Goal: Task Accomplishment & Management: Use online tool/utility

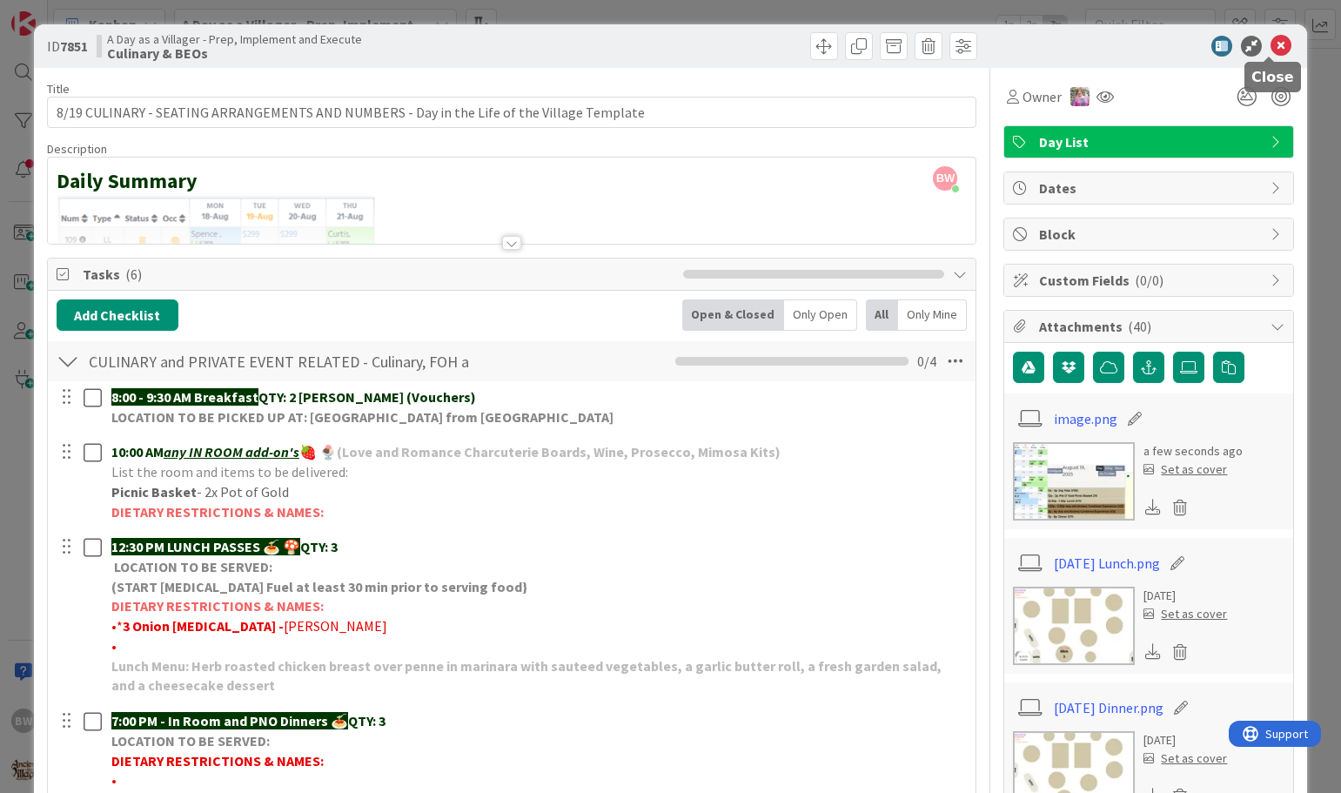
click at [1271, 44] on icon at bounding box center [1281, 46] width 21 height 21
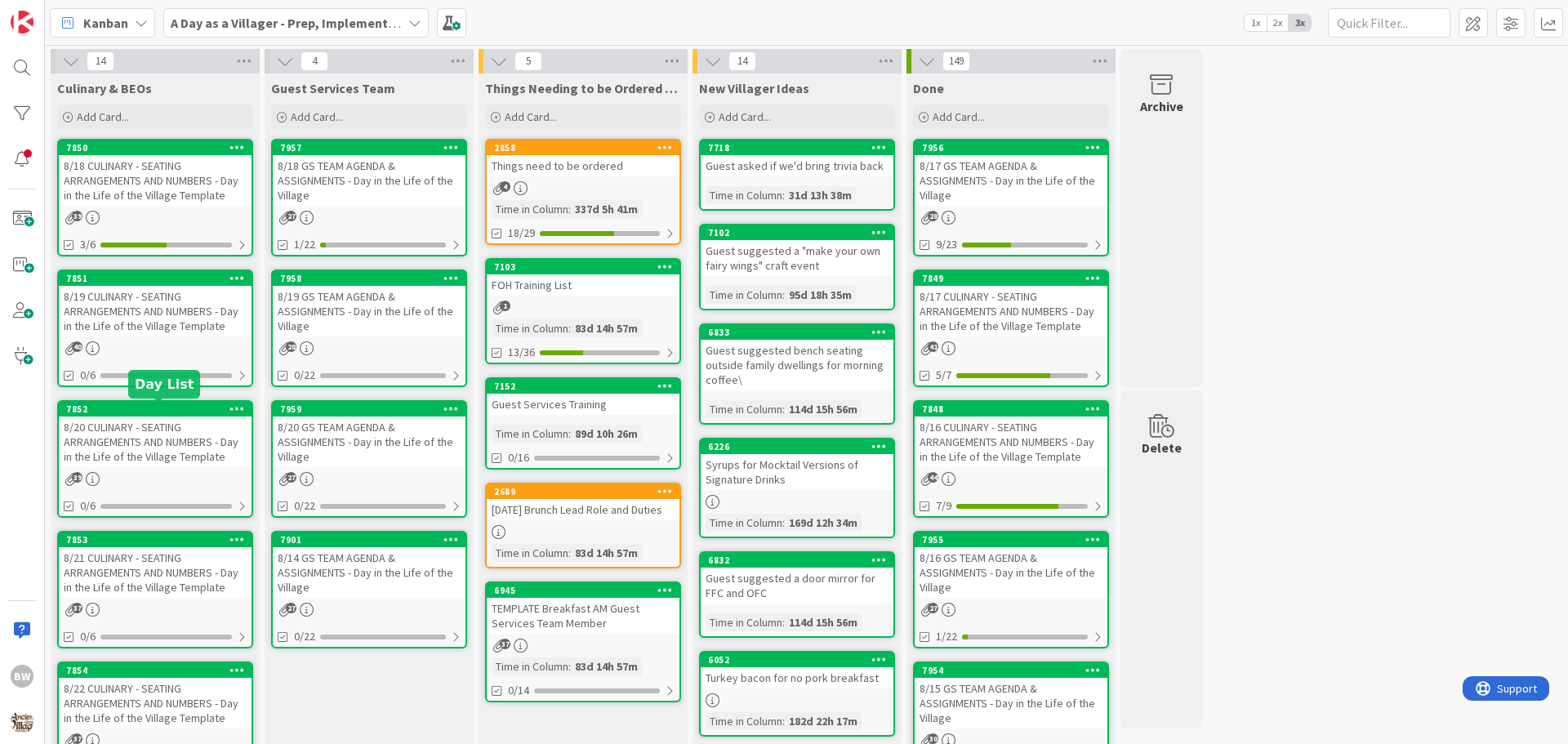
click at [139, 407] on div "7852" at bounding box center [160, 409] width 186 height 11
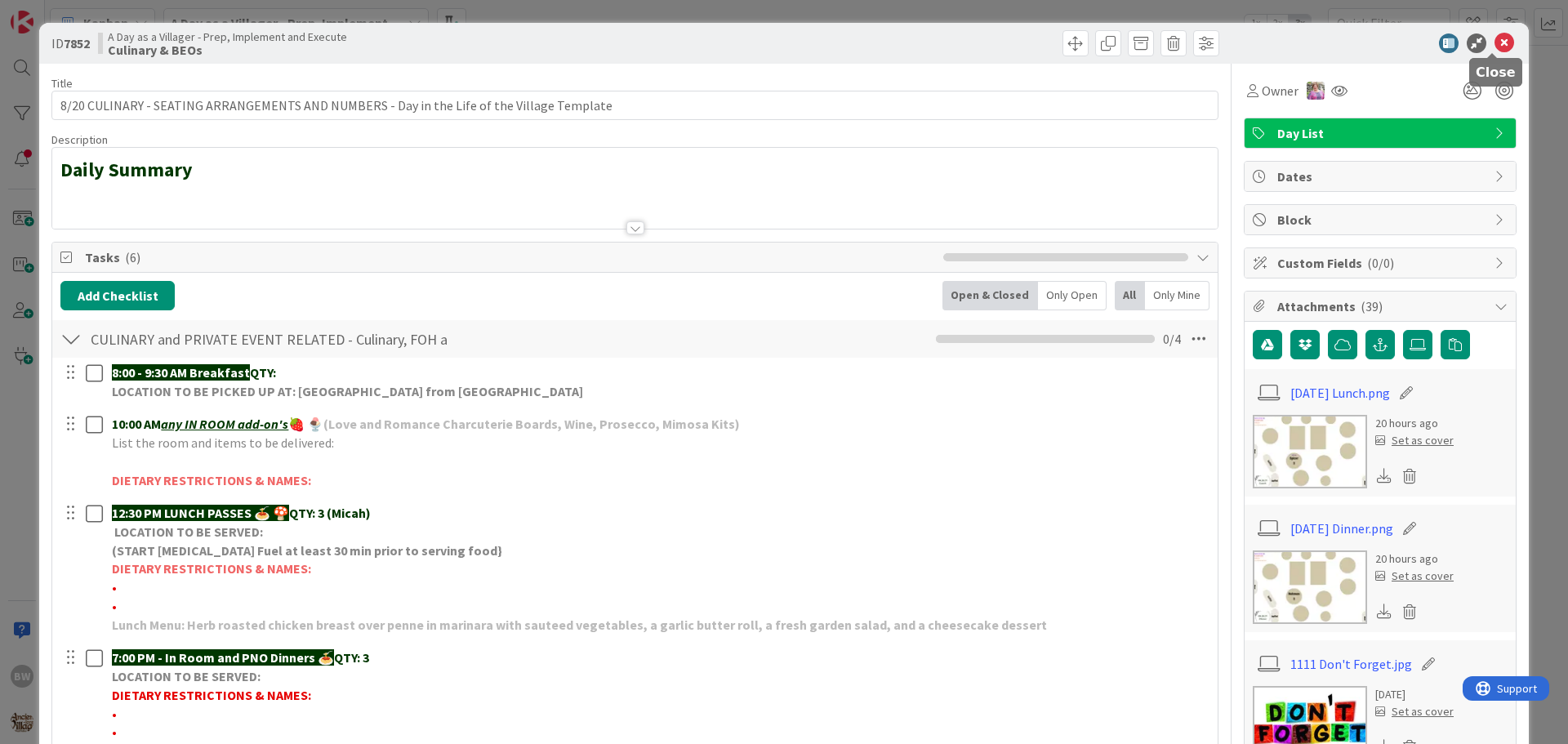
click at [1258, 41] on icon at bounding box center [1504, 43] width 20 height 20
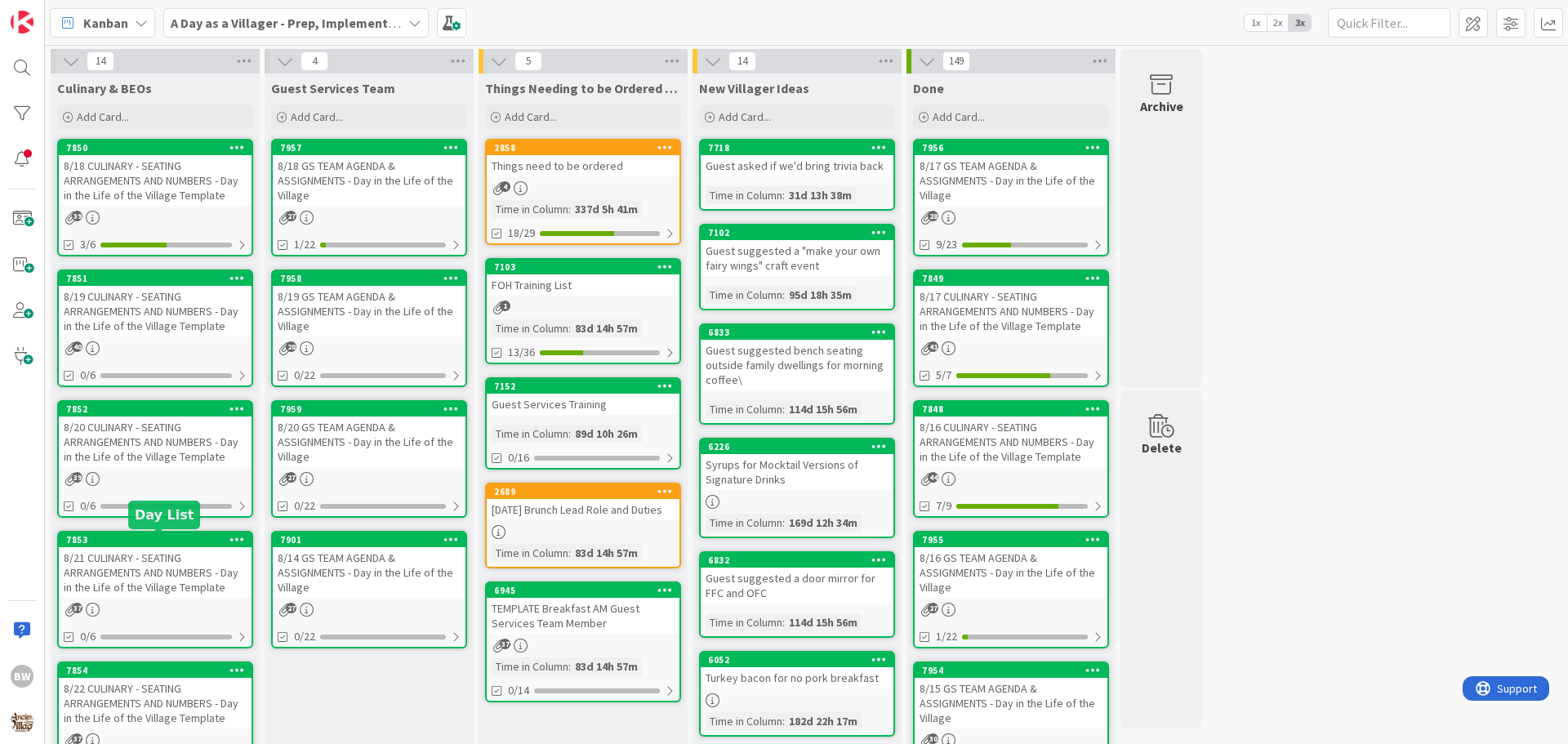
click at [136, 542] on div "7853" at bounding box center [160, 539] width 186 height 11
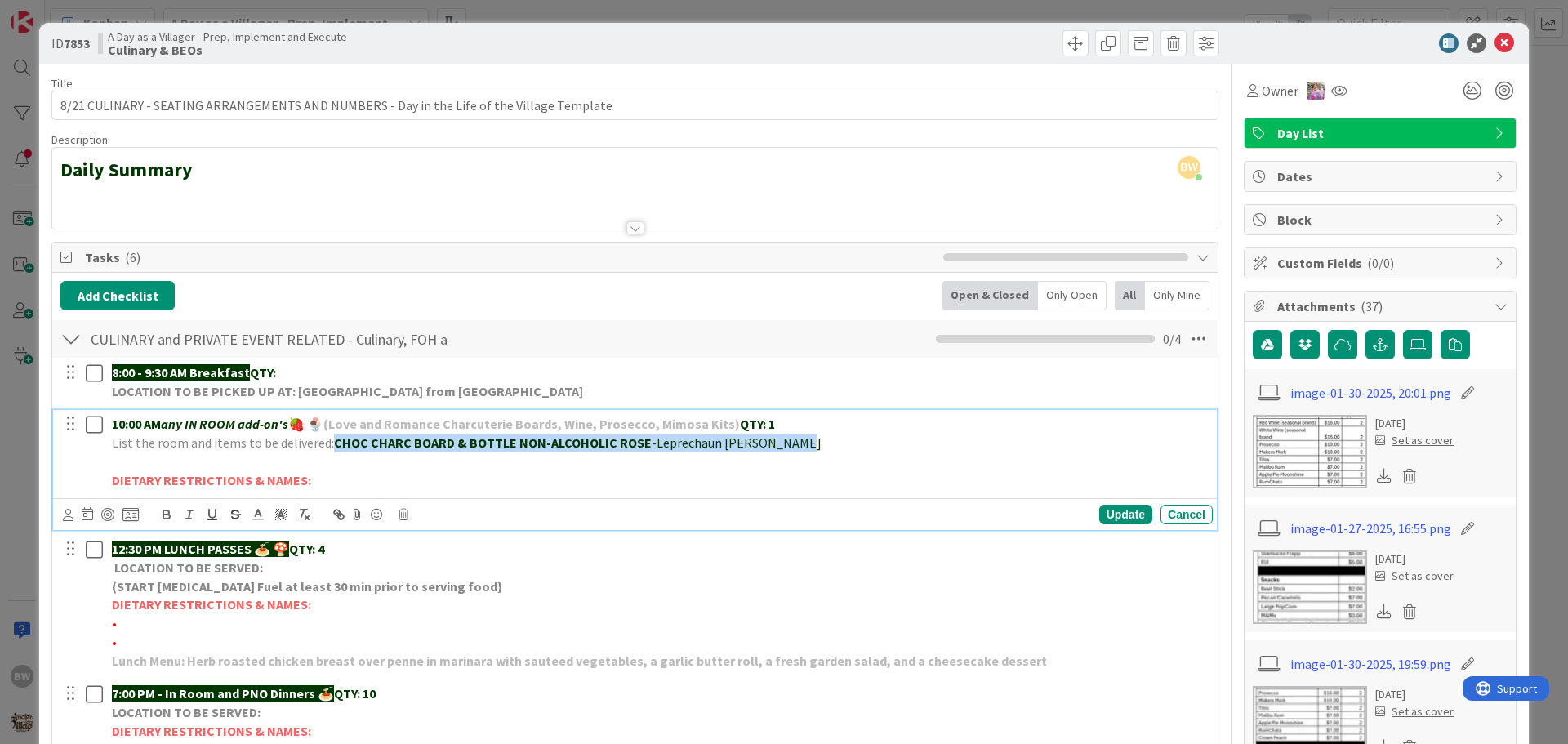
drag, startPoint x: 778, startPoint y: 445, endPoint x: 332, endPoint y: 450, distance: 446.0
click at [332, 450] on p "List the room and items to be delivered: CHOC CHARC BOARD & BOTTLE NON-ALCOHOLI…" at bounding box center [659, 443] width 1094 height 19
drag, startPoint x: 772, startPoint y: 422, endPoint x: 765, endPoint y: 423, distance: 7.1
click at [765, 423] on p "10:00 AM any IN ROOM add-on's 🍓 🍨 (Love and Romance Charcuterie Boards, Wine, P…" at bounding box center [659, 424] width 1094 height 19
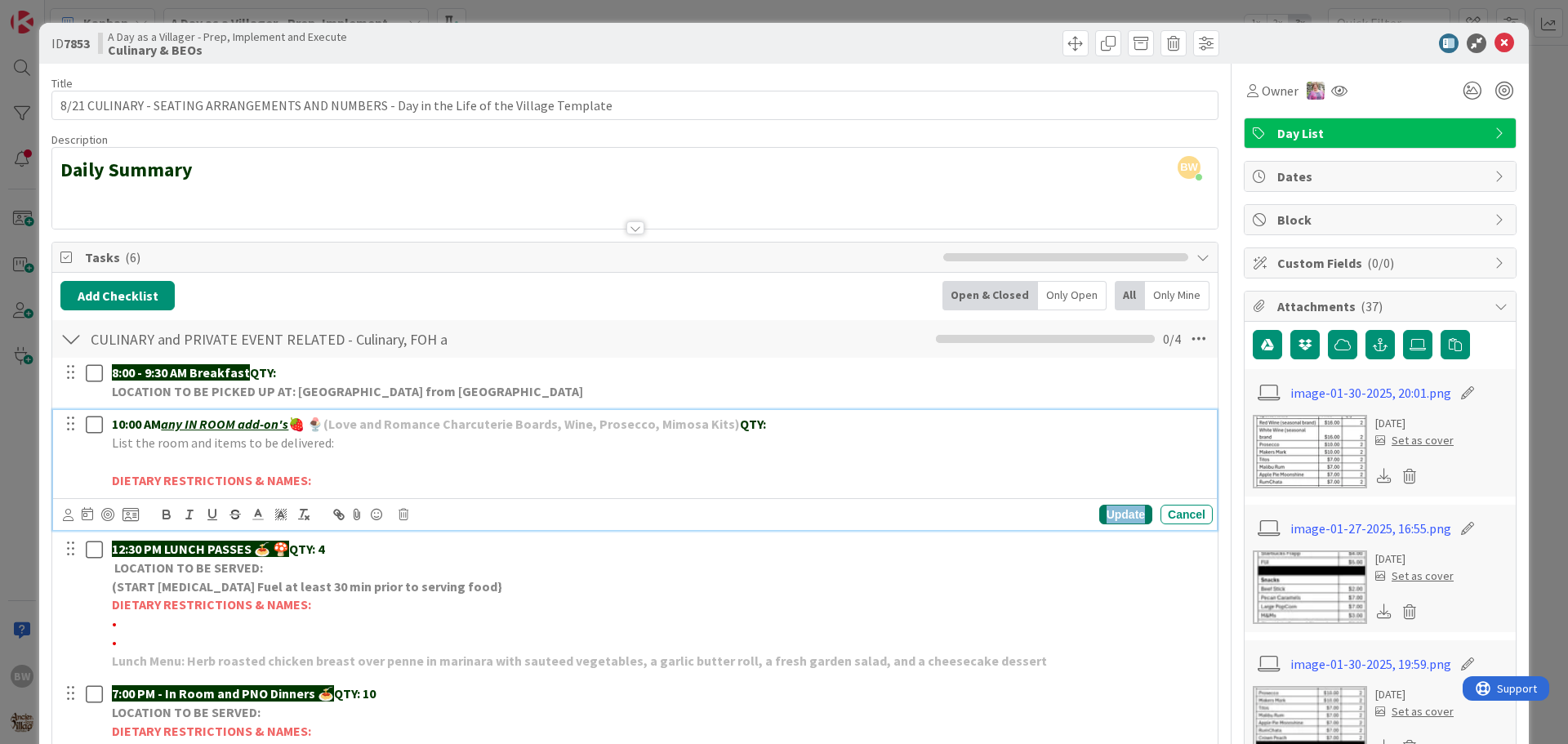
click at [1101, 509] on div "Update" at bounding box center [1126, 514] width 53 height 20
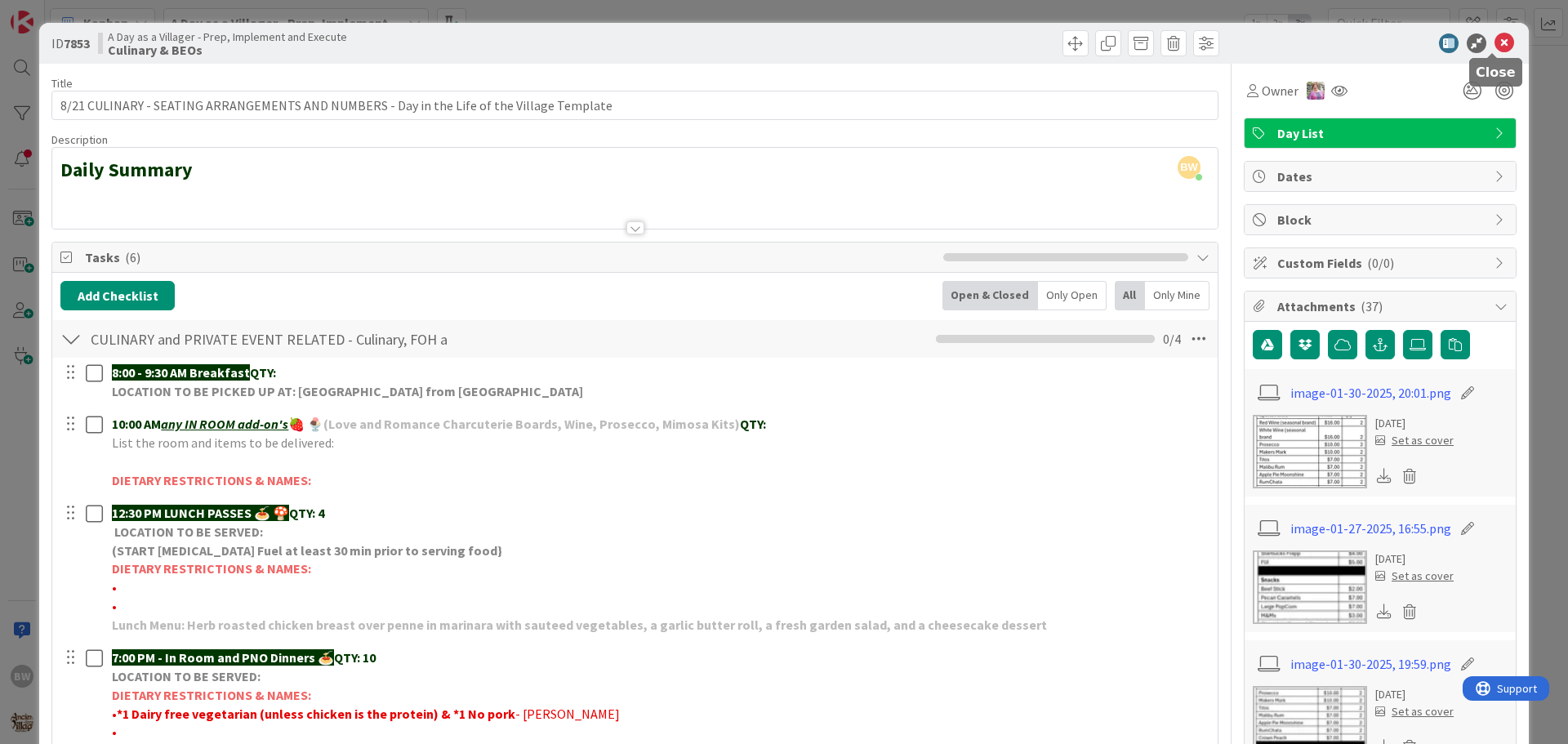
click at [1258, 41] on icon at bounding box center [1504, 43] width 20 height 20
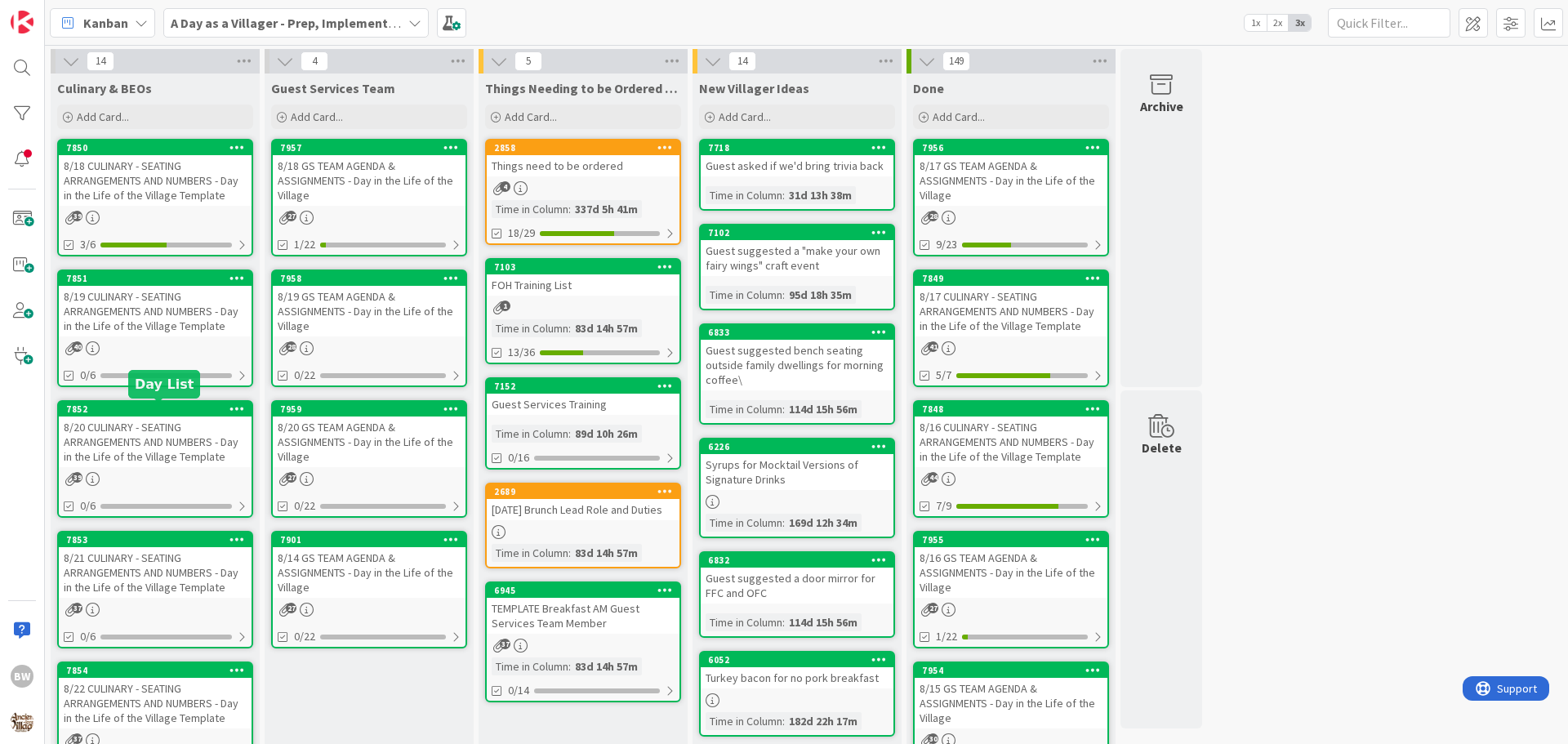
click at [142, 412] on div "7852" at bounding box center [160, 409] width 186 height 11
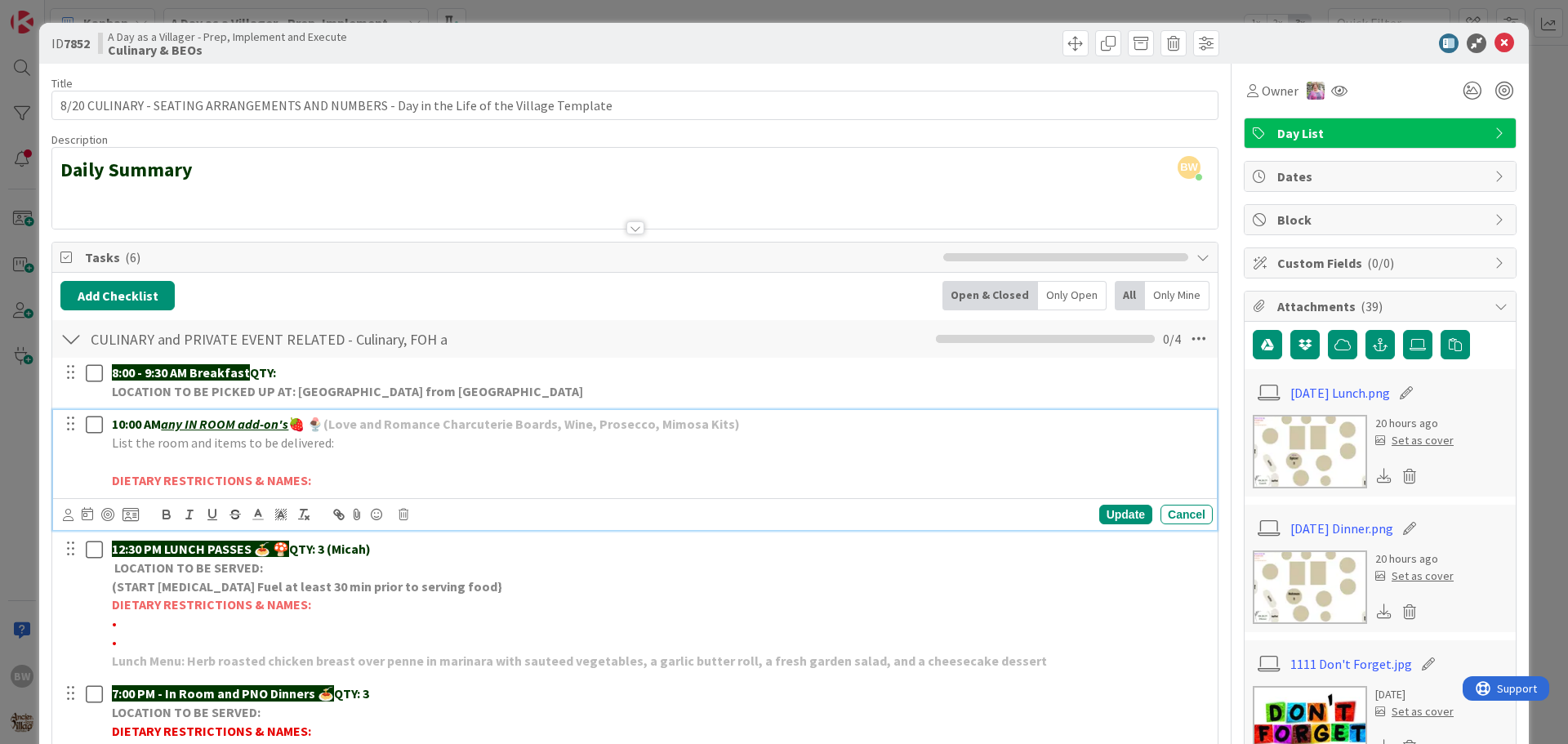
drag, startPoint x: 365, startPoint y: 443, endPoint x: 347, endPoint y: 442, distance: 18.0
click at [347, 442] on p "List the room and items to be delivered:" at bounding box center [659, 443] width 1094 height 19
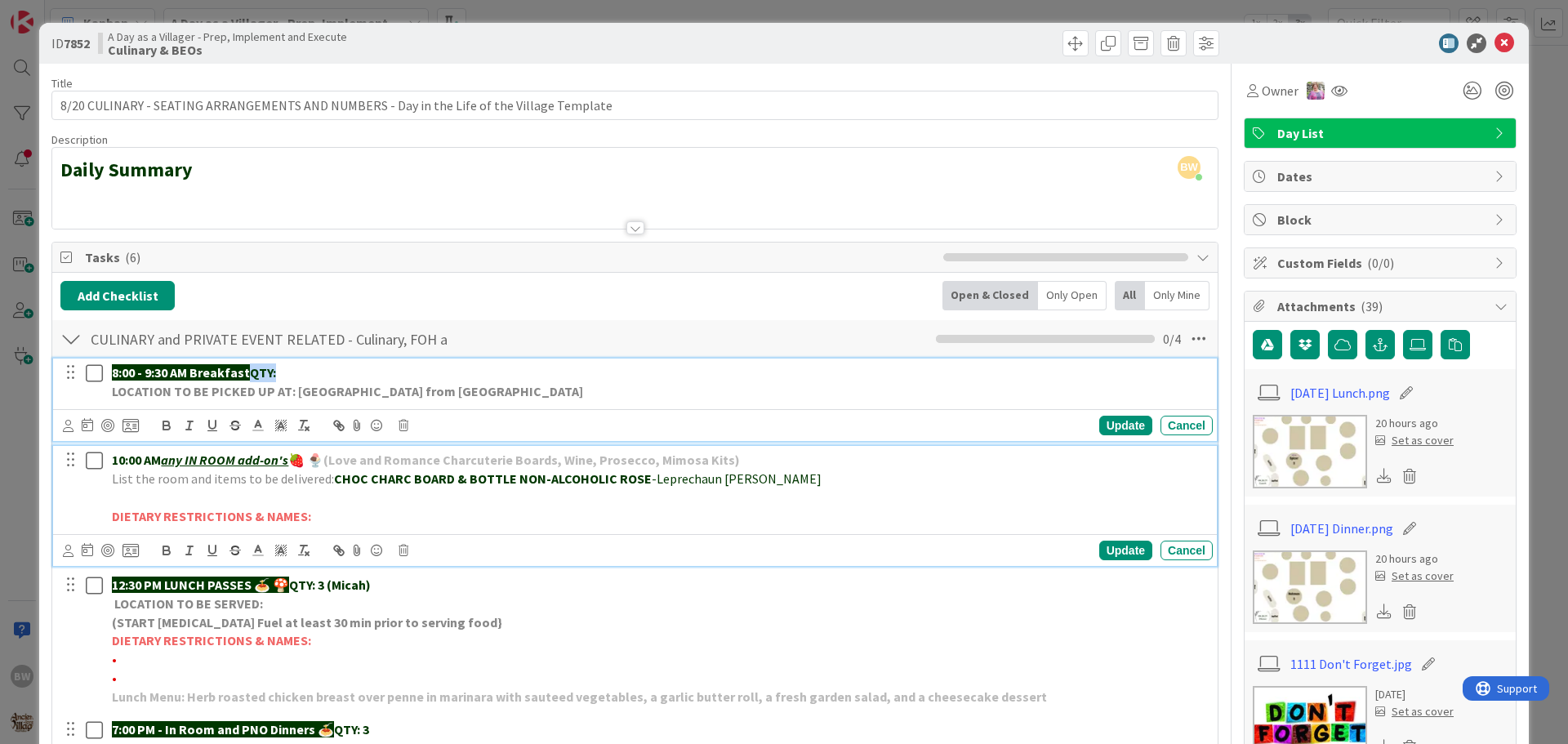
drag, startPoint x: 253, startPoint y: 370, endPoint x: 280, endPoint y: 369, distance: 27.0
click at [280, 369] on p "8:00 - 9:30 AM Breakfast QTY:" at bounding box center [659, 372] width 1094 height 19
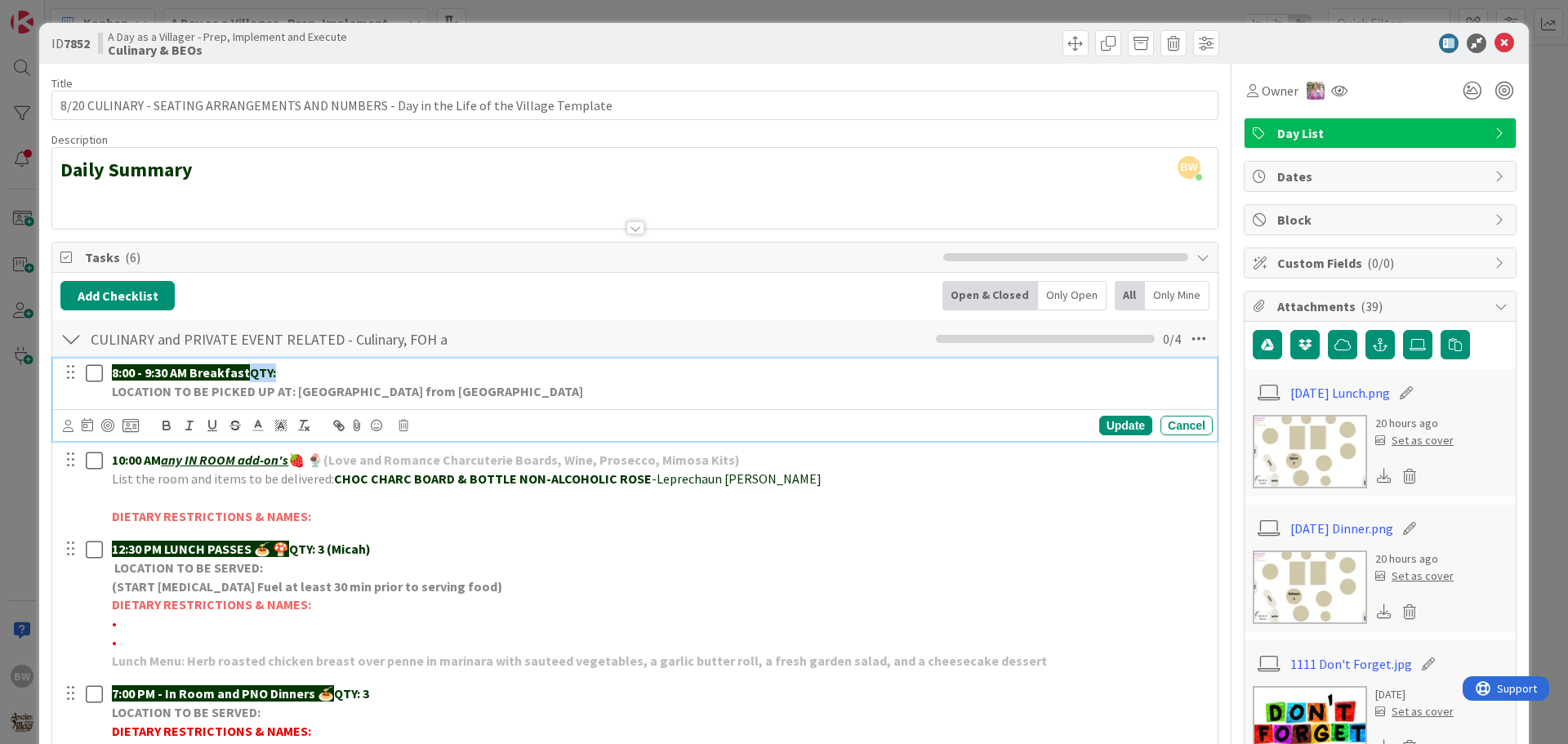
copy strong "QTY:"
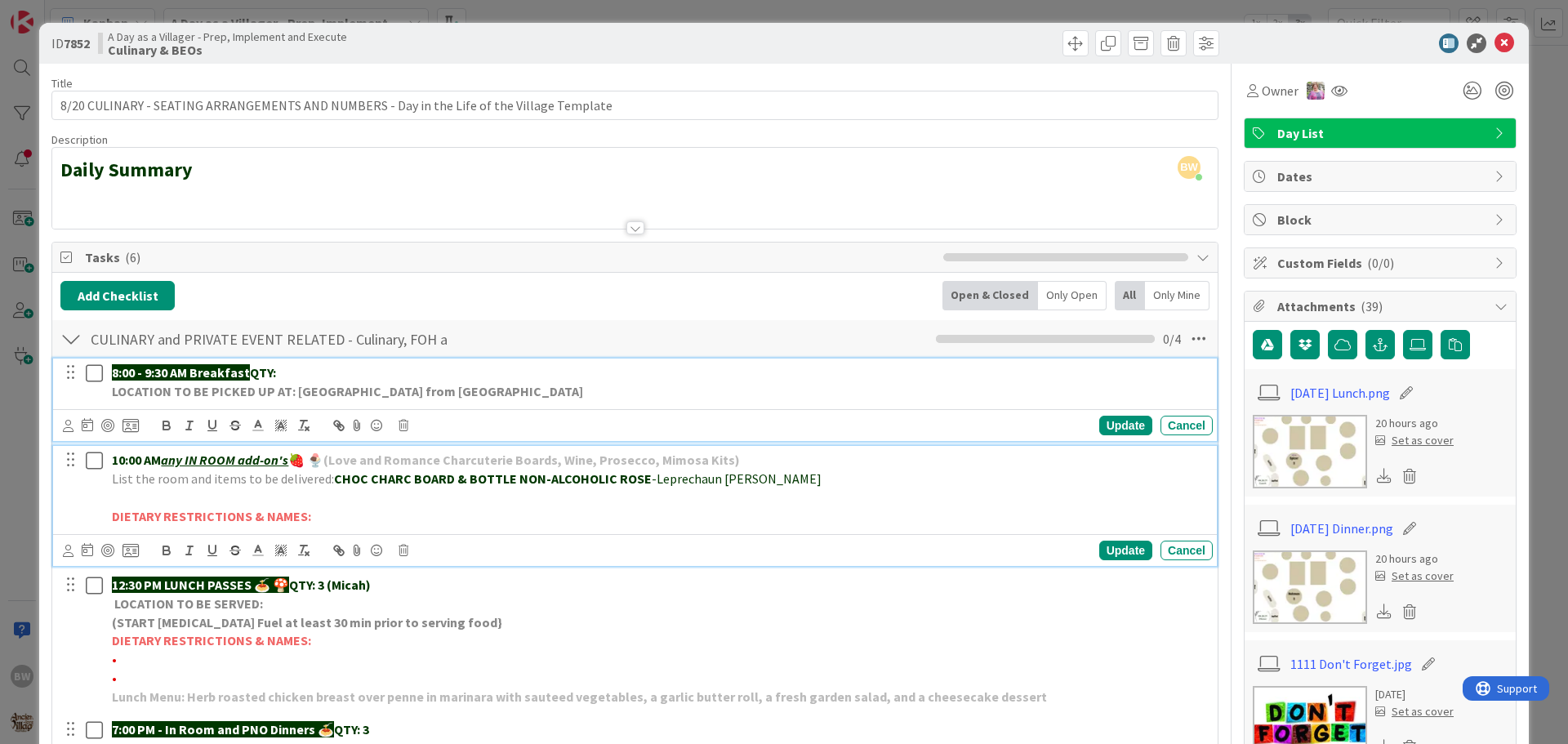
click at [739, 453] on p "10:00 AM any IN ROOM add-on's 🍓 🍨 (Love and Romance Charcuterie Boards, Wine, P…" at bounding box center [659, 461] width 1094 height 19
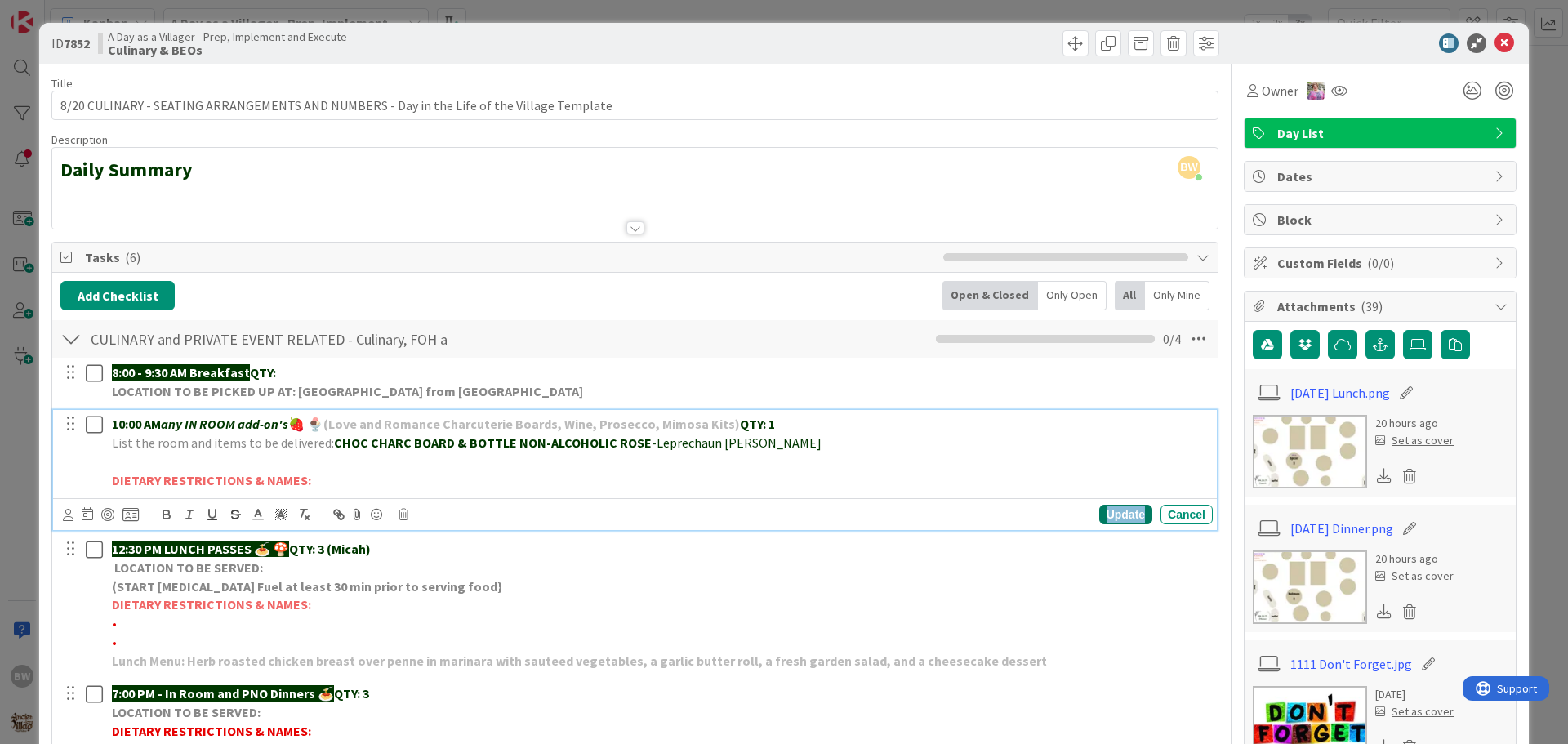
click at [1101, 508] on div "Update" at bounding box center [1126, 514] width 53 height 20
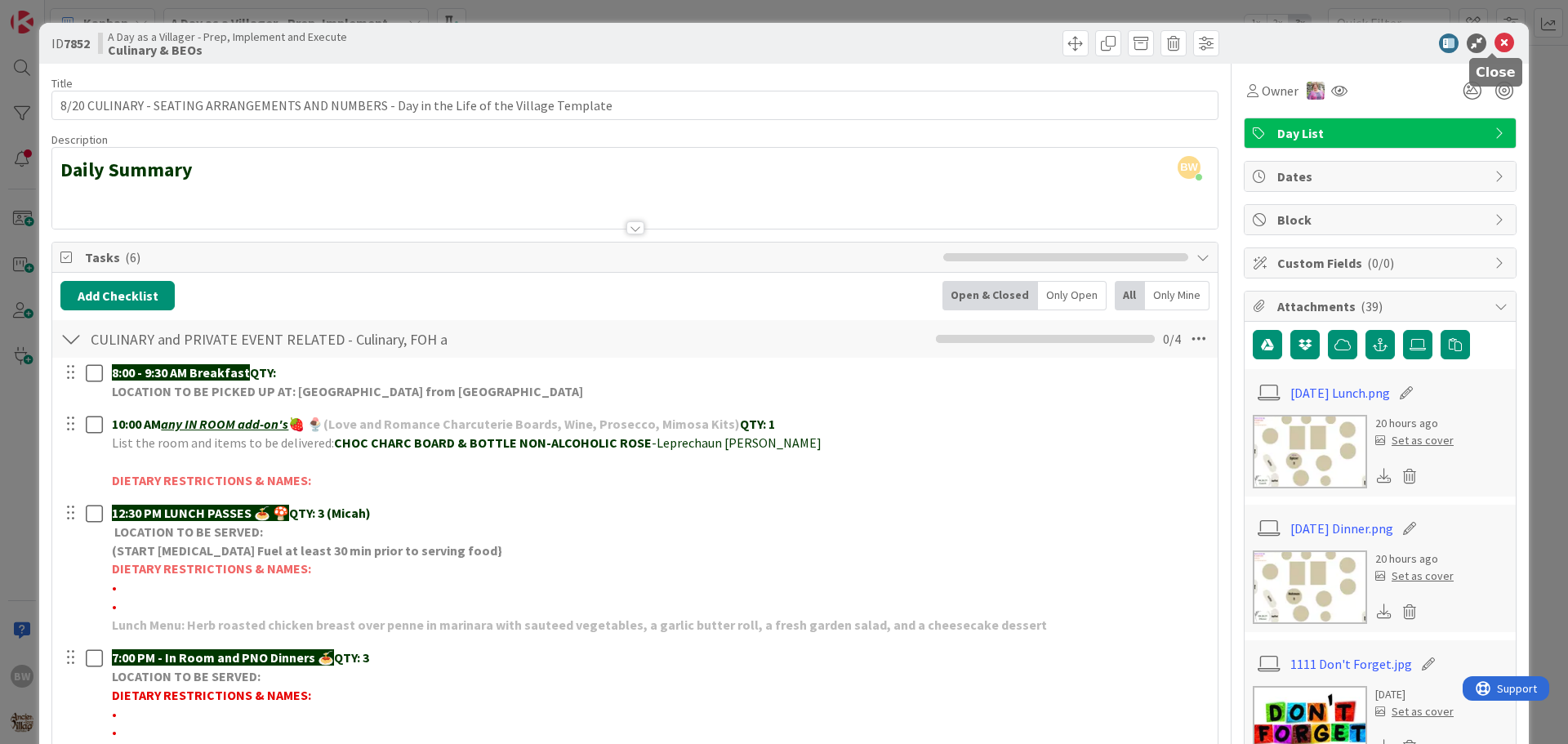
click at [1258, 43] on icon at bounding box center [1504, 43] width 20 height 20
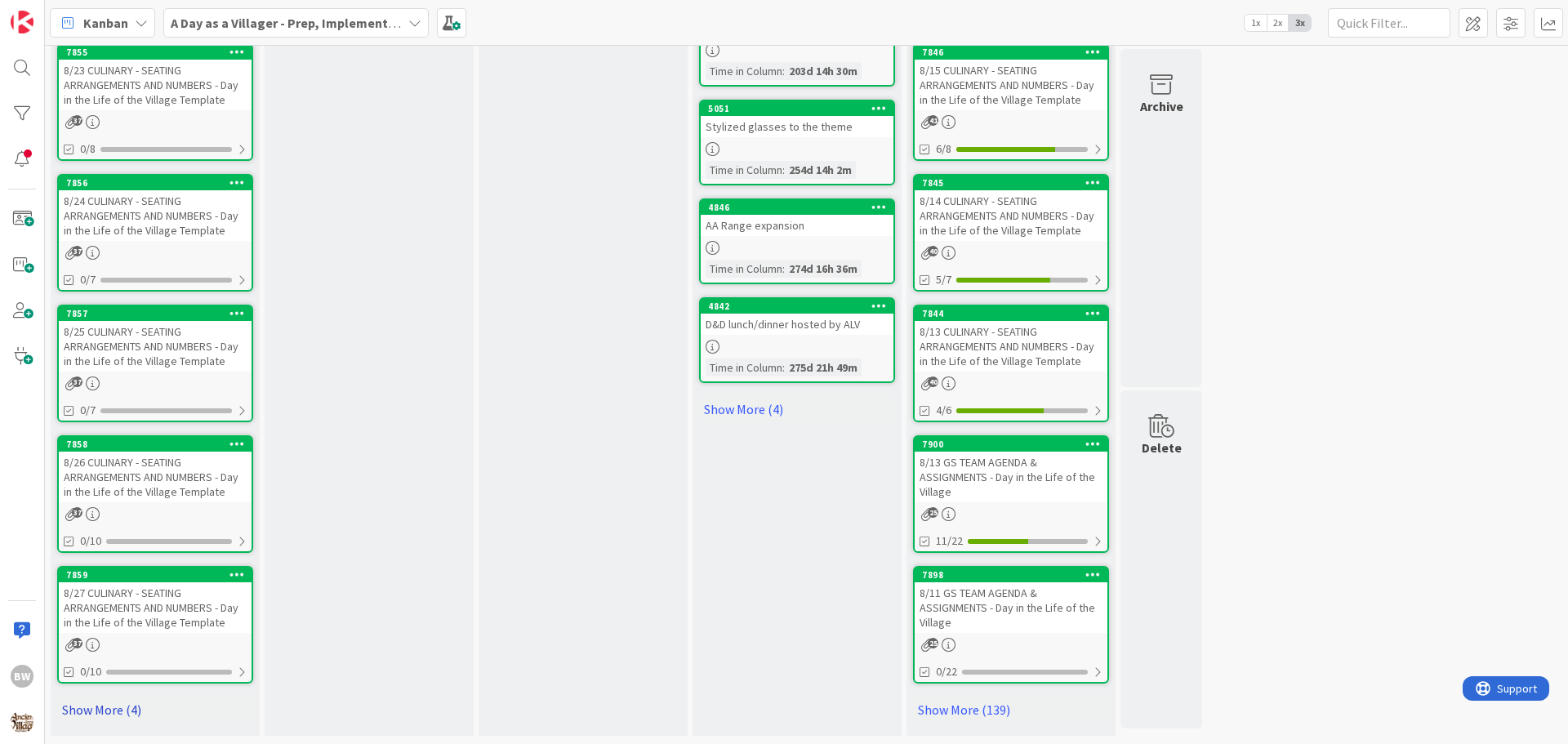
click at [116, 706] on link "Show More (4)" at bounding box center [155, 710] width 196 height 26
